Goal: Information Seeking & Learning: Learn about a topic

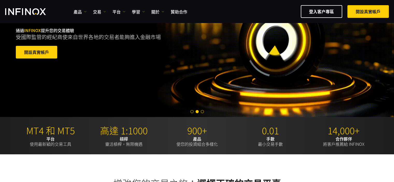
scroll to position [130, 0]
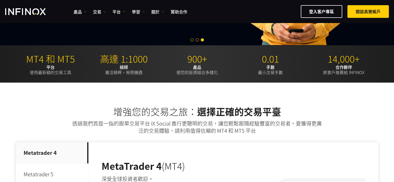
click at [110, 10] on ul "產品 產品 產品訊息 交易 帳戶" at bounding box center [131, 12] width 114 height 6
click at [120, 11] on link "平台" at bounding box center [118, 12] width 13 height 6
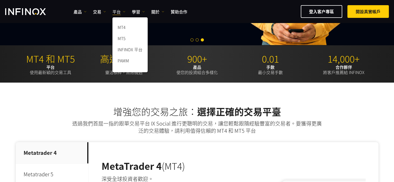
scroll to position [0, 0]
click at [103, 10] on img at bounding box center [104, 11] width 3 height 3
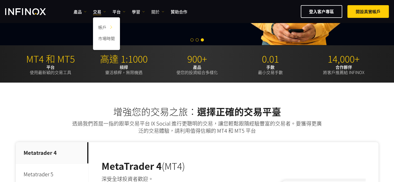
click at [155, 11] on link "關於" at bounding box center [157, 12] width 13 height 6
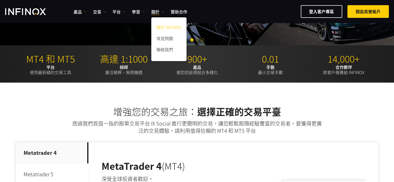
click at [165, 28] on link "關於 INFINOX" at bounding box center [168, 28] width 35 height 11
click at [163, 28] on link "關於 INFINOX" at bounding box center [168, 28] width 35 height 11
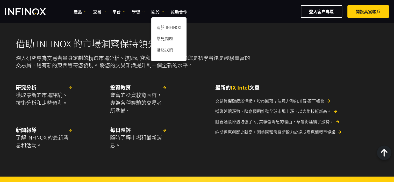
scroll to position [1478, 0]
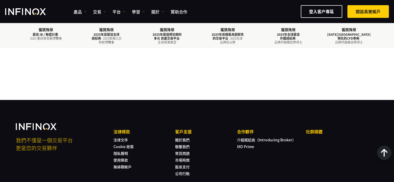
scroll to position [1842, 0]
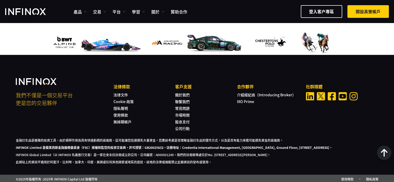
click at [220, 70] on div "我們不僅是一個交易平台 更是您的交易夥伴 法律條款 法律文件 Cookie 政策 隱私聲明 使用條款 無掉期帳戶 IXO Prime" at bounding box center [197, 115] width 394 height 120
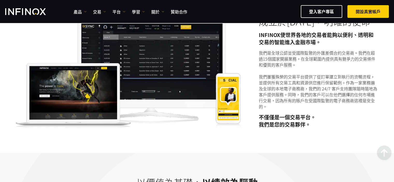
scroll to position [13, 0]
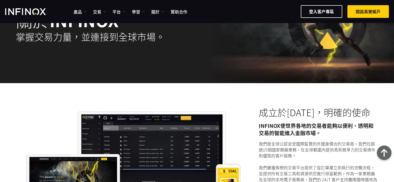
scroll to position [52, 0]
click at [60, 118] on img at bounding box center [128, 165] width 225 height 108
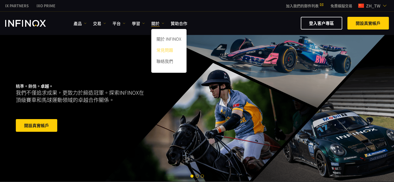
click at [166, 49] on link "常見問題" at bounding box center [168, 50] width 35 height 11
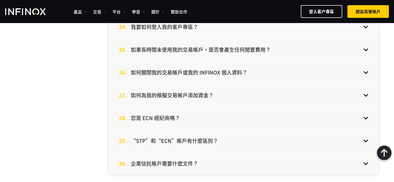
scroll to position [674, 0]
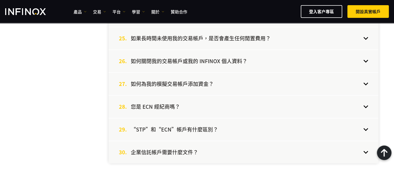
click at [192, 101] on div "28. 您是 ECN 經紀商嗎？" at bounding box center [244, 107] width 270 height 22
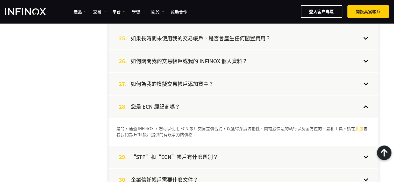
scroll to position [0, 0]
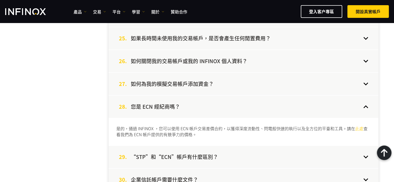
click at [192, 101] on div "28. 您是 ECN 經紀商嗎？" at bounding box center [244, 107] width 270 height 22
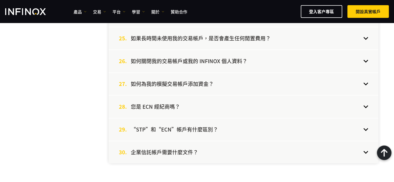
click at [193, 131] on div "29. “STP”和“ECN”帳戶有什麼區別？" at bounding box center [244, 129] width 270 height 22
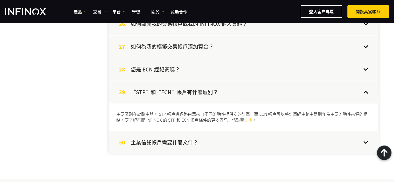
scroll to position [726, 0]
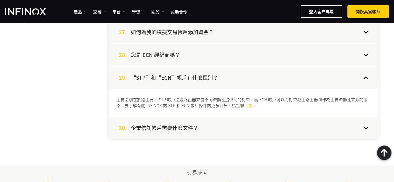
click at [163, 98] on p "主要區別在於路由器。 STP 帳戶透過路由器來自不同流動性提供商的訂單，而 ECN 帳戶可以將訂單經由路由器到作為主要流動性來源的網絡。要了解有關 INFIN…" at bounding box center [243, 103] width 255 height 12
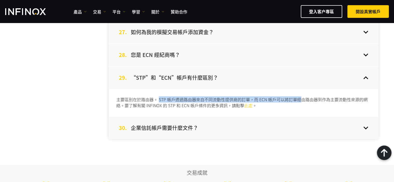
drag, startPoint x: 159, startPoint y: 96, endPoint x: 302, endPoint y: 96, distance: 143.6
click at [302, 97] on p "主要區別在於路由器。 STP 帳戶透過路由器來自不同流動性提供商的訂單，而 ECN 帳戶可以將訂單經由路由器到作為主要流動性來源的網絡。要了解有關 INFIN…" at bounding box center [243, 103] width 255 height 12
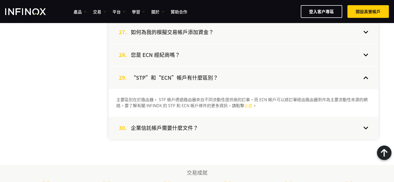
click at [195, 75] on h4 "“STP”和“ECN”帳戶有什麼區別？" at bounding box center [174, 77] width 87 height 7
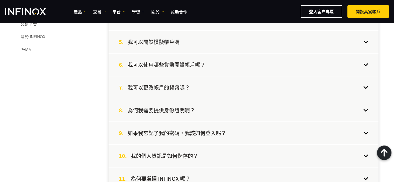
scroll to position [78, 0]
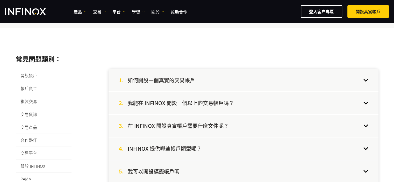
click at [155, 11] on link "關於" at bounding box center [157, 12] width 13 height 6
click at [86, 11] on img at bounding box center [85, 11] width 3 height 3
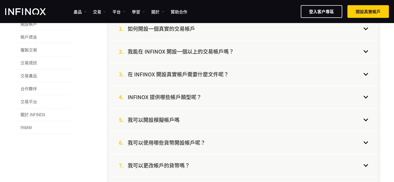
scroll to position [130, 0]
click at [33, 89] on span "合作夥伴" at bounding box center [44, 88] width 56 height 13
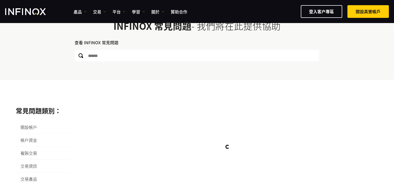
scroll to position [78, 0]
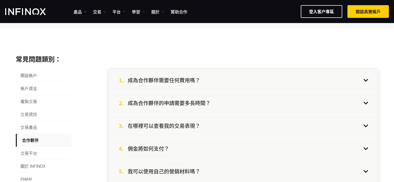
click at [169, 83] on h4 "成為合作夥伴需要任何費用嗎？" at bounding box center [164, 80] width 73 height 7
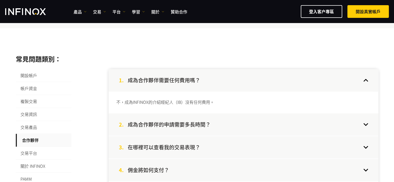
click at [166, 120] on div "2. 成為合作夥伴的申請需要多長時間？" at bounding box center [244, 125] width 270 height 22
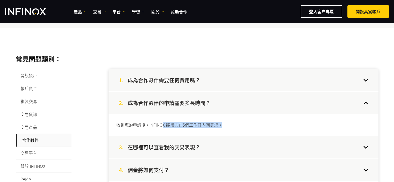
drag, startPoint x: 163, startPoint y: 125, endPoint x: 231, endPoint y: 126, distance: 68.7
click at [231, 126] on p "收到您的申請後，INFINOX 將盡力在5個工作日內回复您。" at bounding box center [243, 125] width 255 height 6
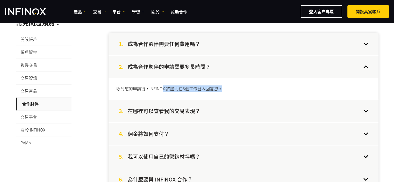
scroll to position [130, 0]
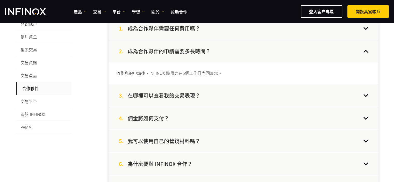
click at [184, 94] on h4 "在哪裡可以查看我的交易表現？" at bounding box center [164, 95] width 73 height 7
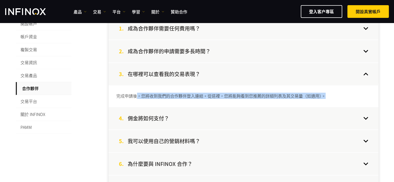
drag, startPoint x: 137, startPoint y: 95, endPoint x: 354, endPoint y: 95, distance: 216.4
click at [354, 95] on p "完成申請後，您將收到我們的合作夥伴登入連結。從這裡，您將能夠看到您推薦的詳細列表及其交易量（如適用）。" at bounding box center [243, 96] width 255 height 6
click at [186, 104] on div "完成申請後，您將收到我們的合作夥伴登入連結。從這裡，您將能夠看到您推薦的詳細列表及其交易量（如適用）。" at bounding box center [244, 96] width 270 height 22
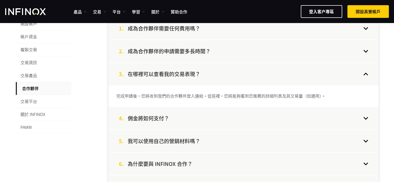
click at [158, 115] on h4 "佣金將如何支付？" at bounding box center [148, 118] width 41 height 7
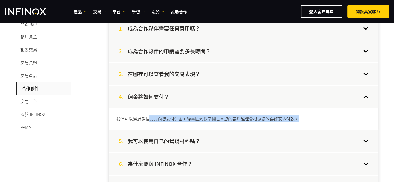
drag, startPoint x: 151, startPoint y: 120, endPoint x: 303, endPoint y: 118, distance: 151.6
click at [303, 118] on p "我們可以通過多種方式向您支付佣金，從電匯到數字錢包。您的客戶經理會根據您的喜好安排付款。" at bounding box center [243, 119] width 255 height 6
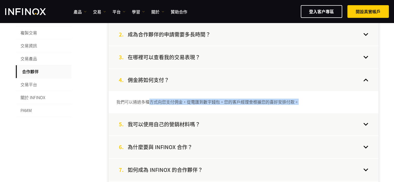
scroll to position [156, 0]
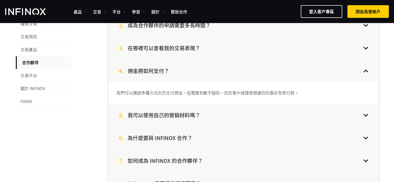
click at [186, 118] on div "5. 我可以使用自己的營銷材料嗎？" at bounding box center [244, 115] width 270 height 22
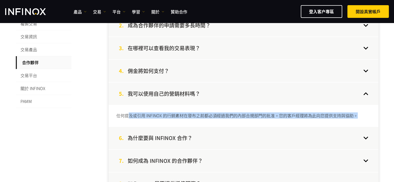
drag, startPoint x: 128, startPoint y: 114, endPoint x: 349, endPoint y: 114, distance: 221.6
click at [361, 115] on p "任何提及或引用 INFINOX 的行銷素材在發布之前都必須經過我們的內部合規部門的批准。您的客戶經理將為此向您提供支持與協助。" at bounding box center [243, 116] width 255 height 6
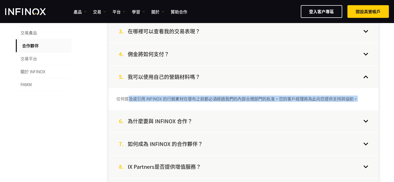
scroll to position [181, 0]
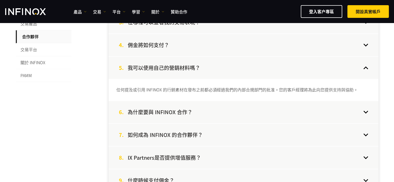
click at [162, 112] on h4 "為什麼要與 INFINOX 合作？" at bounding box center [160, 112] width 65 height 7
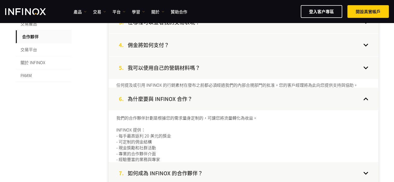
scroll to position [0, 0]
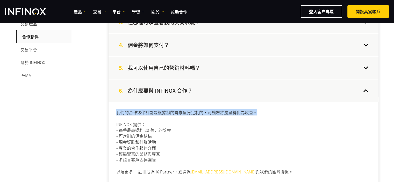
drag, startPoint x: 116, startPoint y: 111, endPoint x: 256, endPoint y: 112, distance: 140.0
click at [256, 112] on p "我們的合作夥伴計劃是根據您的需求量身定制的，可讓您將流量轉化為收益。 INFINOX 提供： - 每手最高返利 20 美元的獎金 - 可定制的佣金結構 - 現…" at bounding box center [243, 142] width 255 height 65
drag, startPoint x: 122, startPoint y: 134, endPoint x: 173, endPoint y: 158, distance: 56.4
click at [173, 158] on p "我們的合作夥伴計劃是根據您的需求量身定制的，可讓您將流量轉化為收益。 INFINOX 提供： - 每手最高返利 20 美元的獎金 - 可定制的佣金結構 - 現…" at bounding box center [243, 142] width 255 height 65
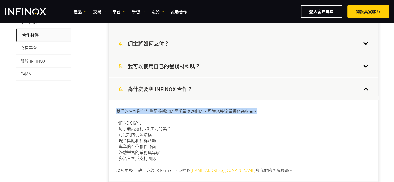
scroll to position [233, 0]
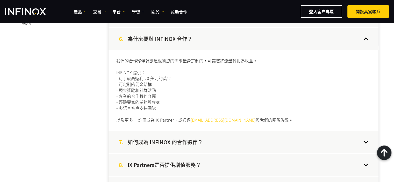
click at [176, 141] on h4 "如何成為 INFINOX 的合作夥伴？" at bounding box center [165, 142] width 75 height 7
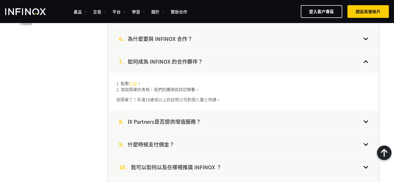
scroll to position [259, 0]
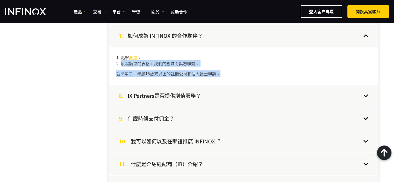
drag, startPoint x: 120, startPoint y: 62, endPoint x: 225, endPoint y: 71, distance: 105.4
click at [225, 71] on div "1. 點擊 此處 。 2. 填寫簡單的表格，我們的團隊將與您聯繫。 就簡單了！年滿18歲或以上的註冊公司和個人護士申請。" at bounding box center [244, 66] width 270 height 38
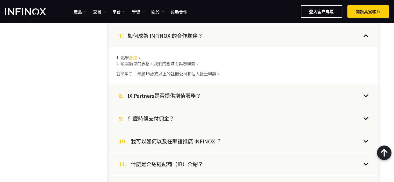
click at [223, 85] on div "8. IX Partners是否提供增值服務？" at bounding box center [244, 96] width 270 height 22
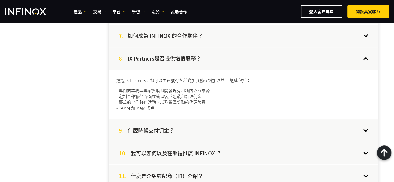
drag, startPoint x: 122, startPoint y: 75, endPoint x: 229, endPoint y: 104, distance: 111.7
click at [229, 104] on div "通過 IX Partners，您可以免費獲得各種附加服務來增加收益。 這些包括： - 專門的業務與專家幫助您開發現有和新的收益來源 - 定制合作夥伴介面來管理…" at bounding box center [244, 94] width 270 height 49
click at [225, 137] on div "9. 什麼時候支付佣金？" at bounding box center [244, 130] width 270 height 22
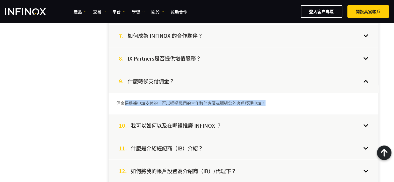
drag, startPoint x: 126, startPoint y: 103, endPoint x: 280, endPoint y: 104, distance: 153.4
click at [280, 104] on p "佣金是根據申請支付的，可以通過我們的合作夥伴專區或通過您的客戶經理申請。" at bounding box center [243, 103] width 255 height 6
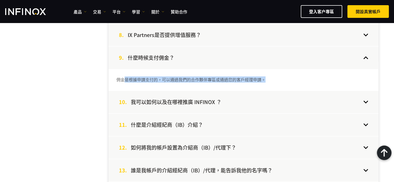
scroll to position [311, 0]
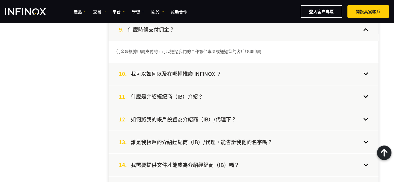
click at [187, 116] on h4 "如何將我的帳戶設置為介紹商（IB）/代理下？" at bounding box center [183, 119] width 105 height 7
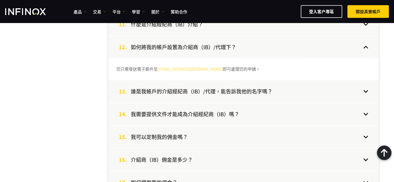
scroll to position [363, 0]
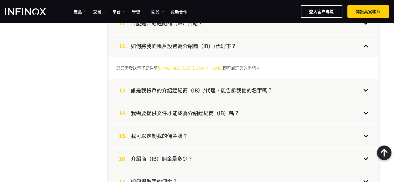
click at [176, 91] on h4 "誰是我帳戶的介紹經紀商（IB）/代理，能告訴我他的名字嗎？" at bounding box center [202, 90] width 142 height 7
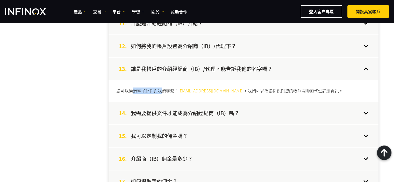
drag, startPoint x: 134, startPoint y: 90, endPoint x: 160, endPoint y: 90, distance: 25.9
click at [160, 90] on p "您可以通過電子郵件與我們聯繫： partners@infinox.com ，我們可以為您提供與您的帳戶關聯的代理詳細資訊。" at bounding box center [243, 91] width 255 height 6
click at [142, 114] on h4 "我需要提供文件才能成為介紹經紀商（IB）嗎？" at bounding box center [185, 113] width 109 height 7
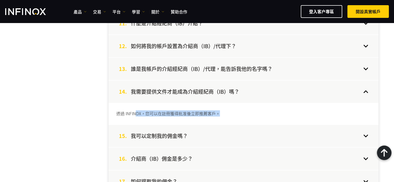
drag, startPoint x: 137, startPoint y: 116, endPoint x: 219, endPoint y: 114, distance: 82.7
click at [219, 114] on div "透過 INFINOX，您可以在註冊獲得批准後立即推薦客戶。" at bounding box center [244, 114] width 270 height 22
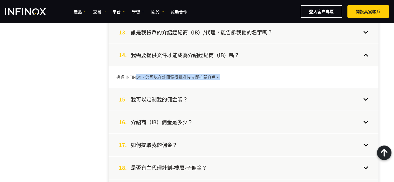
scroll to position [415, 0]
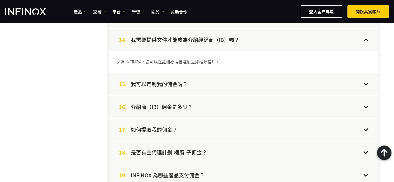
click at [187, 88] on div "15. 我可以定制我的佣金嗎？" at bounding box center [244, 84] width 270 height 22
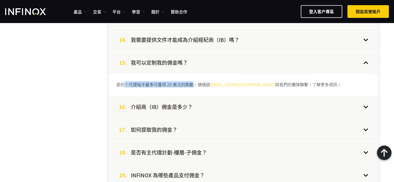
drag, startPoint x: 127, startPoint y: 84, endPoint x: 194, endPoint y: 83, distance: 66.6
click at [194, 83] on p "是的！代理每手最多可獲得 20 美元的獎勵。請通過 partners@infinox.com 與我們的團隊聯繫，了解更多資訊。" at bounding box center [243, 85] width 255 height 6
click at [181, 107] on h4 "介紹商（IB）佣金是多少？" at bounding box center [162, 107] width 62 height 7
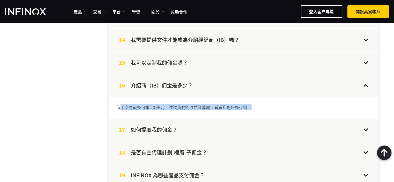
drag, startPoint x: 120, startPoint y: 108, endPoint x: 258, endPoint y: 106, distance: 137.7
click at [258, 106] on p "每手交易最多可賺 20 美元。試試我們的收益計算器，看看您能賺多少錢。" at bounding box center [243, 107] width 255 height 6
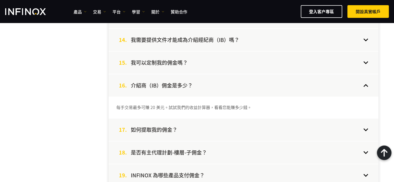
click at [198, 126] on div "17. 如何提取我的佣金？" at bounding box center [244, 130] width 270 height 22
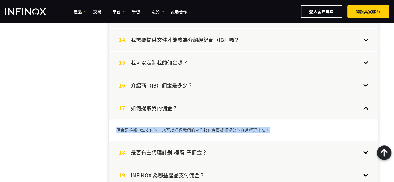
drag, startPoint x: 135, startPoint y: 128, endPoint x: 288, endPoint y: 127, distance: 153.7
click at [288, 127] on div "佣金是根據申請支付的，您可以通過我們的合作夥伴專區或通過您的客戶經理申請。" at bounding box center [244, 130] width 270 height 22
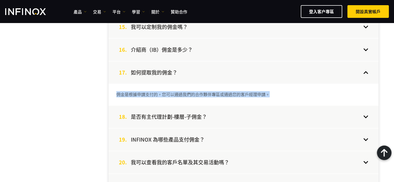
scroll to position [467, 0]
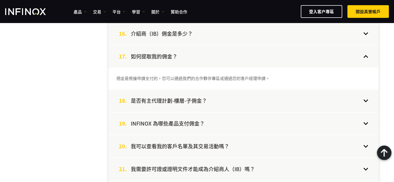
click at [194, 103] on div "18. 是否有主代理計劃-樓層-子佣金？" at bounding box center [244, 101] width 270 height 22
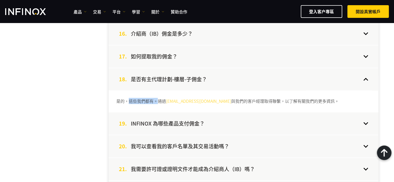
drag, startPoint x: 128, startPoint y: 99, endPoint x: 160, endPoint y: 98, distance: 31.9
click at [160, 98] on p "是的，這些我們都有。通過 partners@infinox.com 與我們的客戶經理取得聯繫，以了解有關我們的更多資訊。" at bounding box center [243, 101] width 255 height 6
click at [143, 120] on h4 "INFINOX 為哪些產品支付佣金？" at bounding box center [168, 123] width 74 height 7
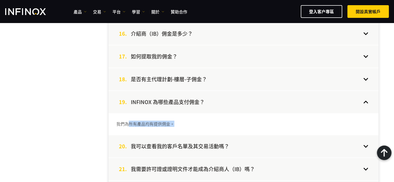
drag, startPoint x: 126, startPoint y: 123, endPoint x: 190, endPoint y: 121, distance: 63.8
click at [190, 121] on p "我們為所有產品均有提供佣金。" at bounding box center [243, 124] width 255 height 6
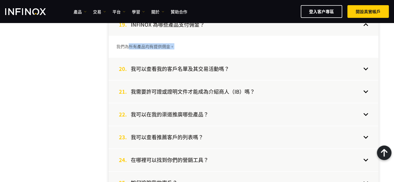
scroll to position [544, 0]
click at [182, 100] on div "21. 我需要許可證或證明文件才能成為介紹商人（IB）嗎？" at bounding box center [244, 91] width 270 height 22
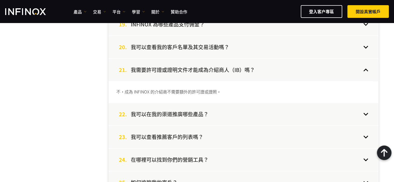
click at [182, 112] on h4 "我可以在我的渠道推廣哪些產品？" at bounding box center [170, 114] width 78 height 7
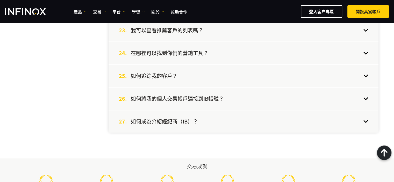
scroll to position [674, 0]
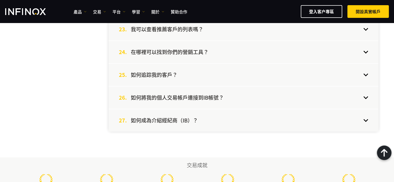
click at [228, 114] on div "27. 如何成為介紹經紀商（IB）？" at bounding box center [244, 120] width 270 height 22
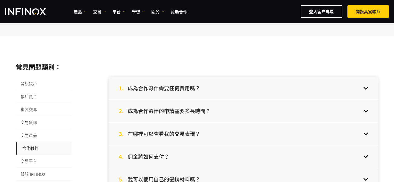
scroll to position [0, 0]
